Goal: Task Accomplishment & Management: Manage account settings

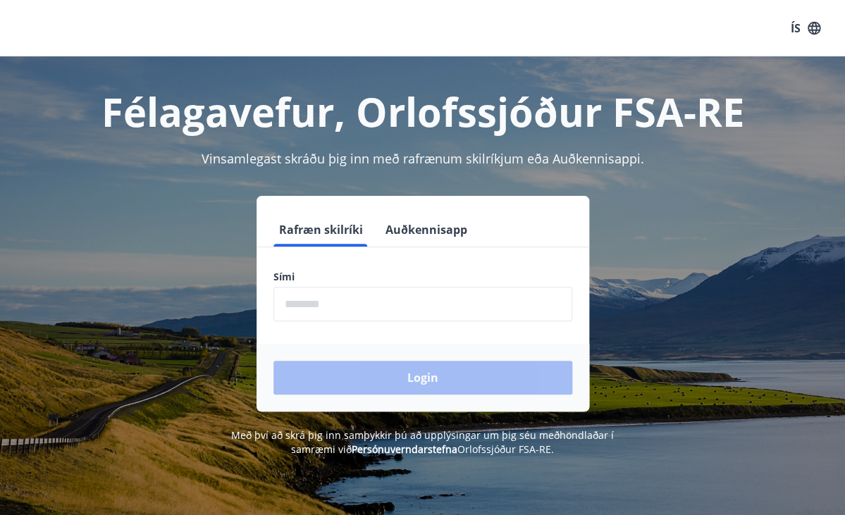
click at [362, 293] on input "phone" at bounding box center [423, 304] width 299 height 35
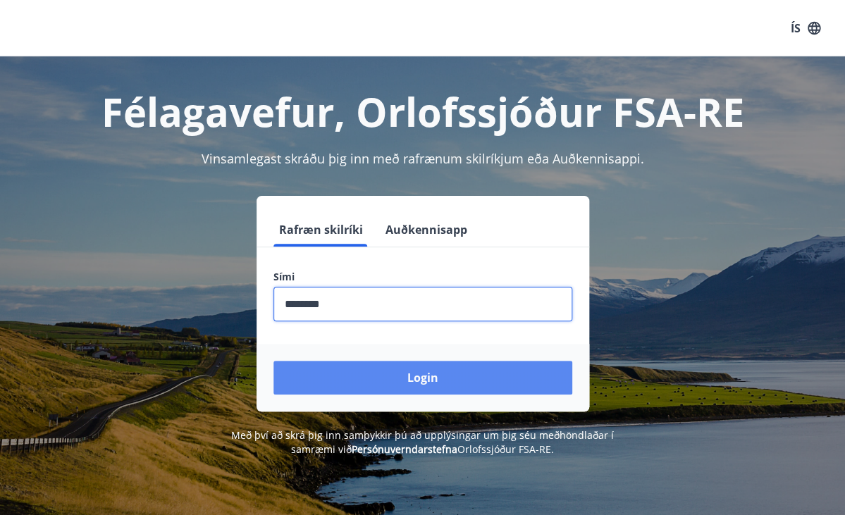
type input "********"
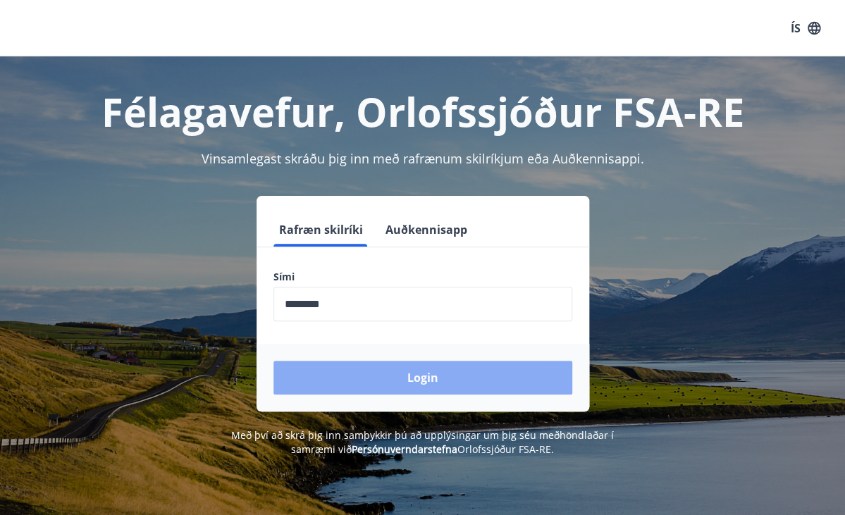
click at [423, 387] on button "Login" at bounding box center [423, 378] width 299 height 34
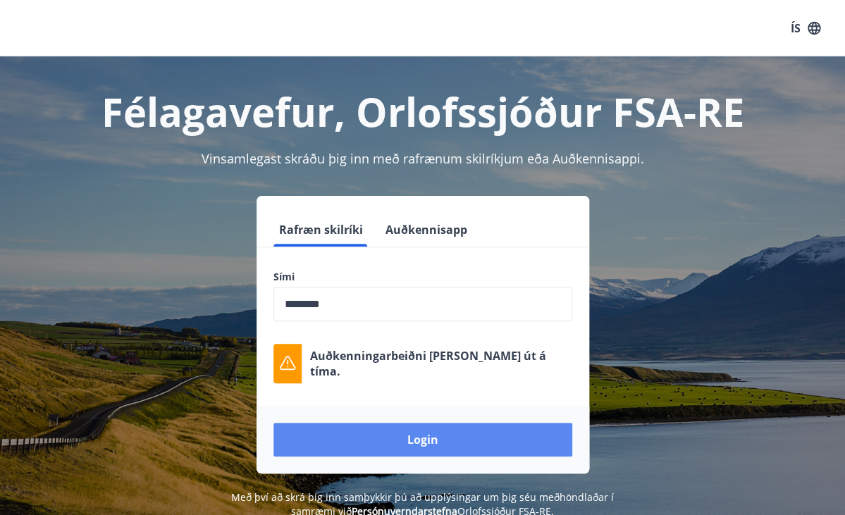
click at [415, 443] on button "Login" at bounding box center [423, 440] width 299 height 34
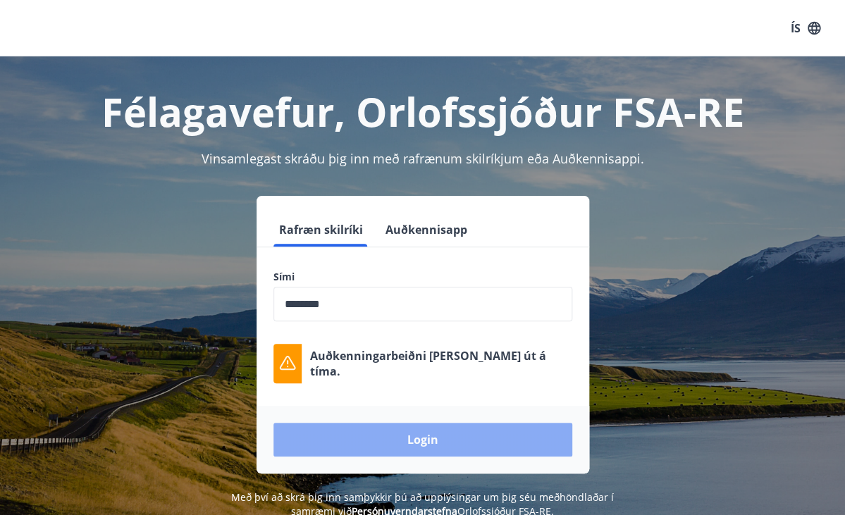
click at [415, 443] on button "Login" at bounding box center [423, 440] width 299 height 34
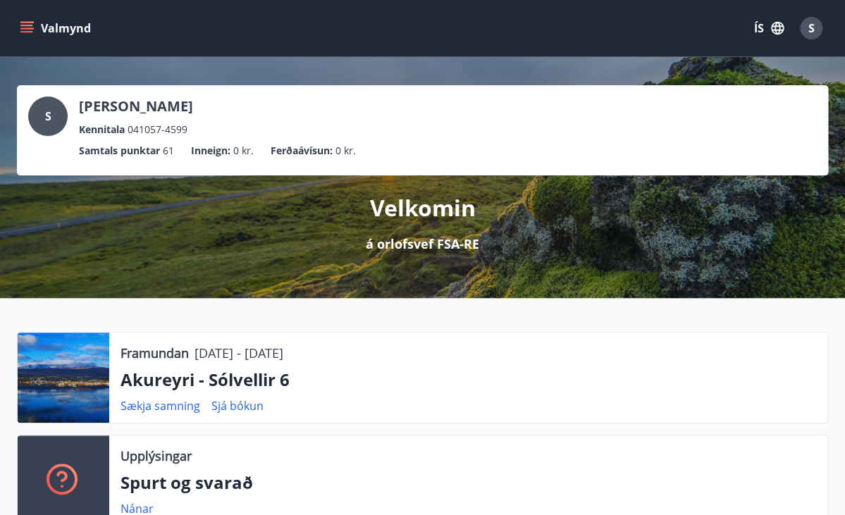
click at [29, 27] on icon "menu" at bounding box center [27, 28] width 14 height 14
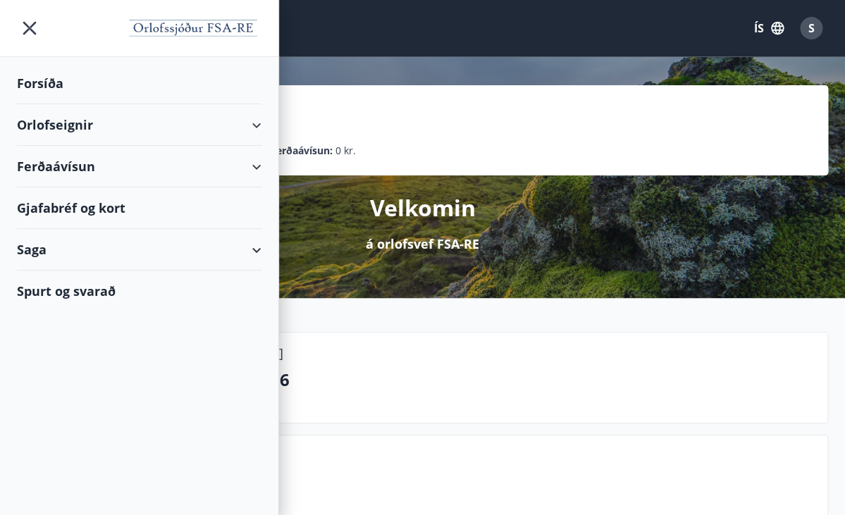
click at [83, 123] on div "Orlofseignir" at bounding box center [139, 125] width 245 height 42
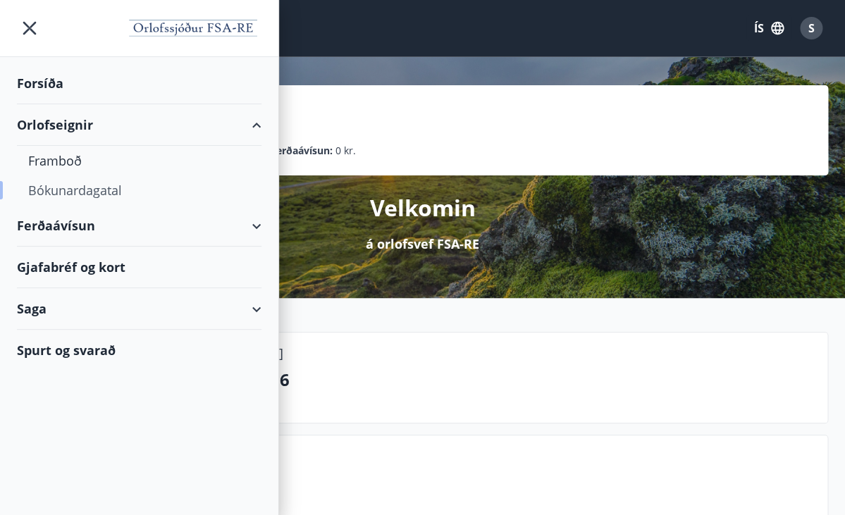
click at [90, 190] on div "Bókunardagatal" at bounding box center [139, 191] width 222 height 30
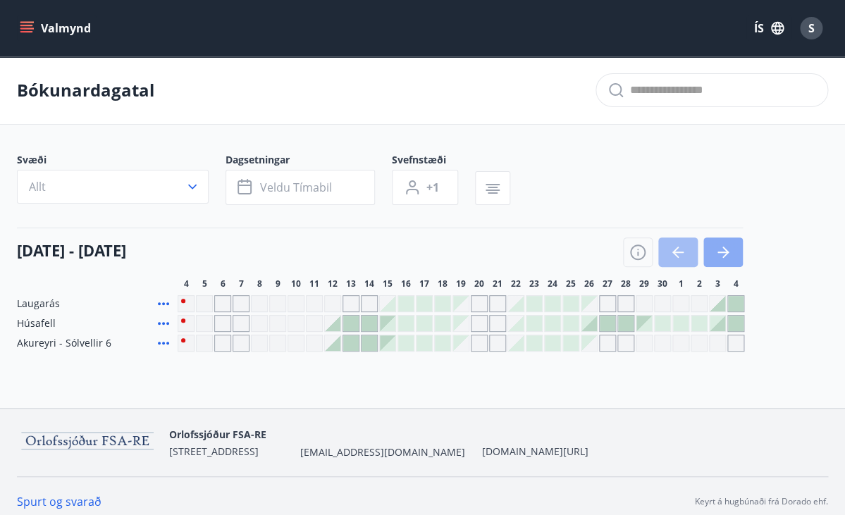
click at [728, 252] on icon "button" at bounding box center [726, 252] width 6 height 11
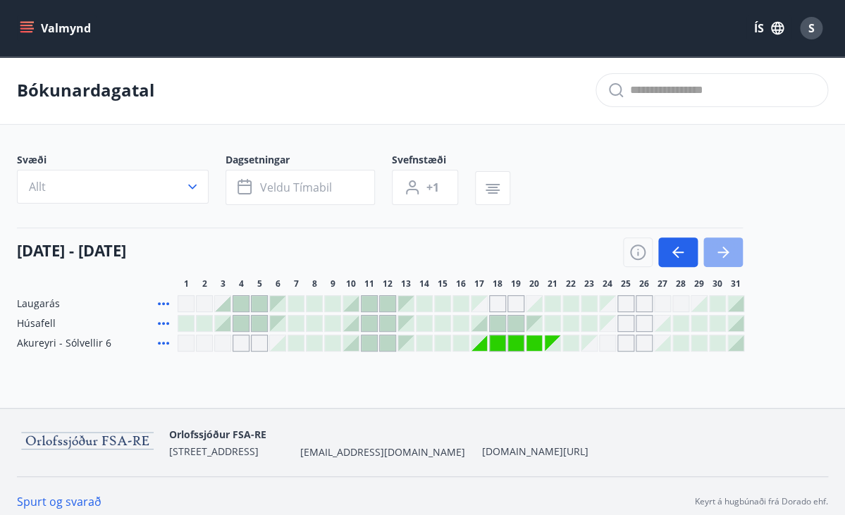
click at [725, 252] on icon "button" at bounding box center [723, 252] width 11 height 1
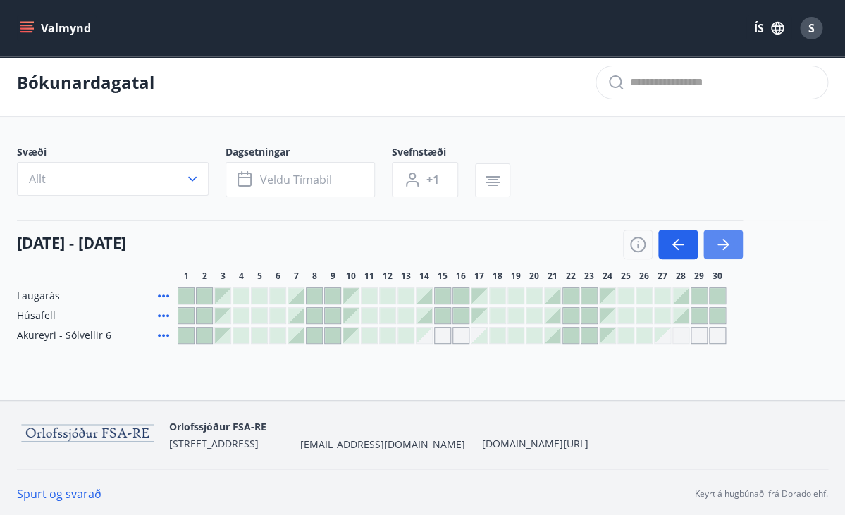
scroll to position [9, 0]
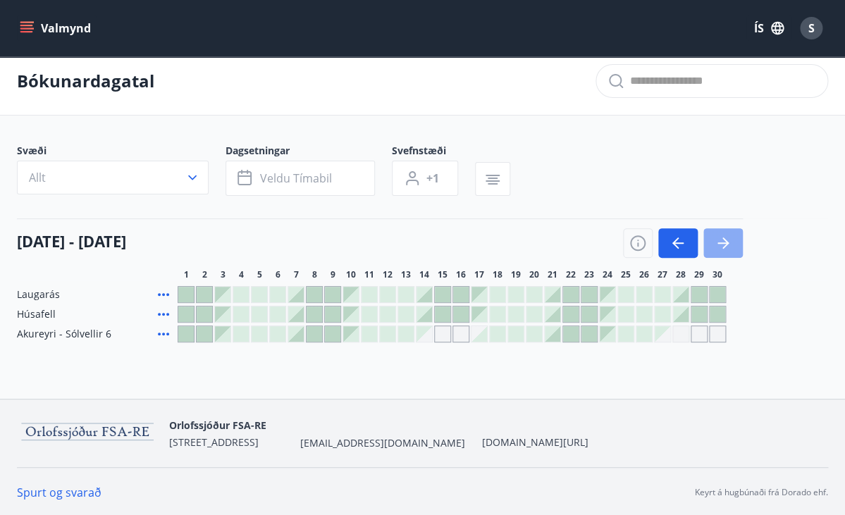
click at [723, 245] on icon "button" at bounding box center [723, 243] width 17 height 17
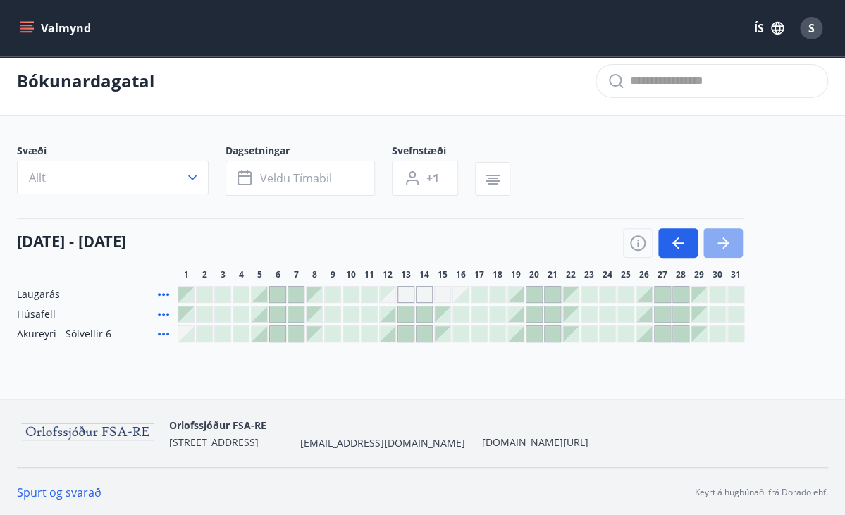
click at [723, 245] on icon "button" at bounding box center [723, 243] width 17 height 17
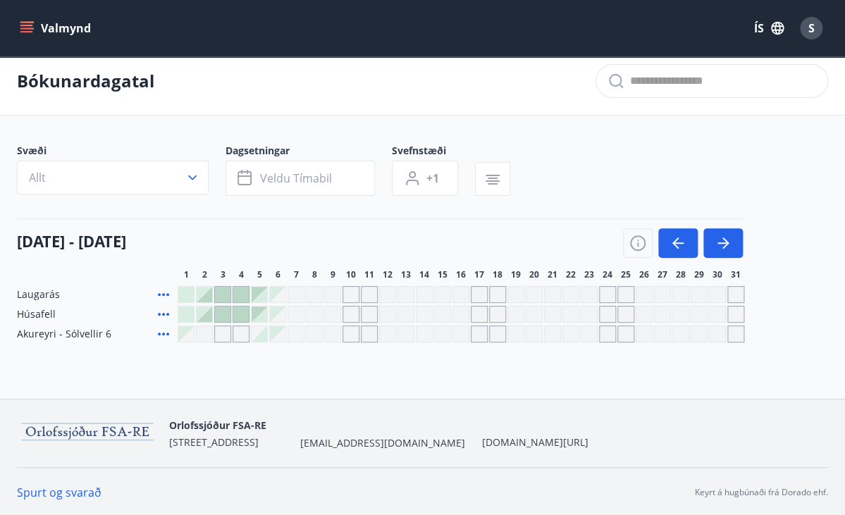
click at [816, 27] on div "S" at bounding box center [811, 28] width 23 height 23
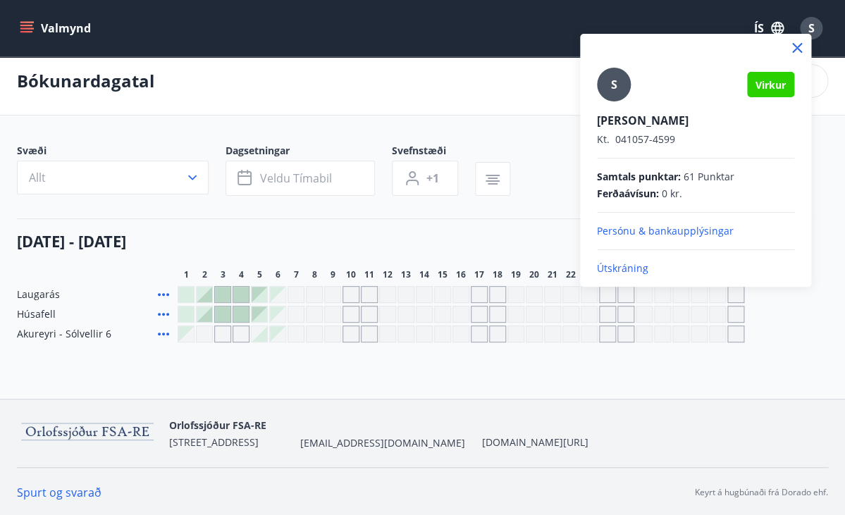
click at [801, 43] on icon at bounding box center [797, 47] width 17 height 17
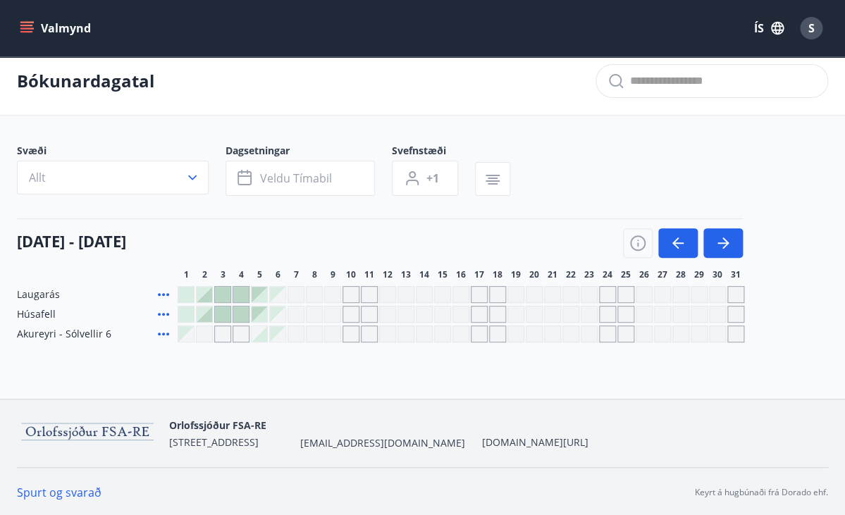
click at [308, 35] on div "Valmynd ÍS S" at bounding box center [423, 28] width 812 height 34
click at [816, 32] on div "S" at bounding box center [811, 28] width 23 height 23
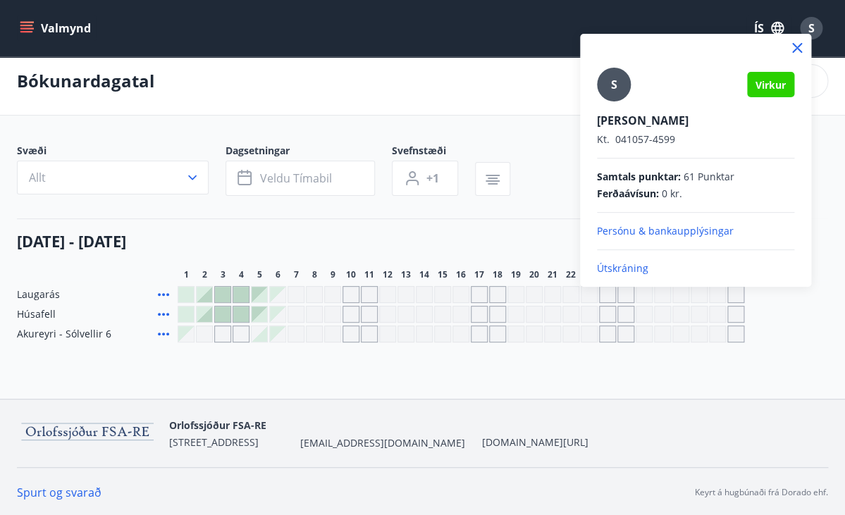
click at [618, 269] on p "Útskráning" at bounding box center [695, 269] width 197 height 14
